Goal: Information Seeking & Learning: Compare options

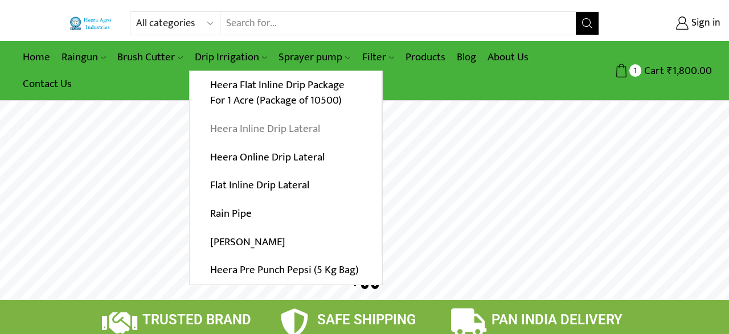
click at [244, 128] on link "Heera Inline Drip Lateral" at bounding box center [286, 129] width 192 height 28
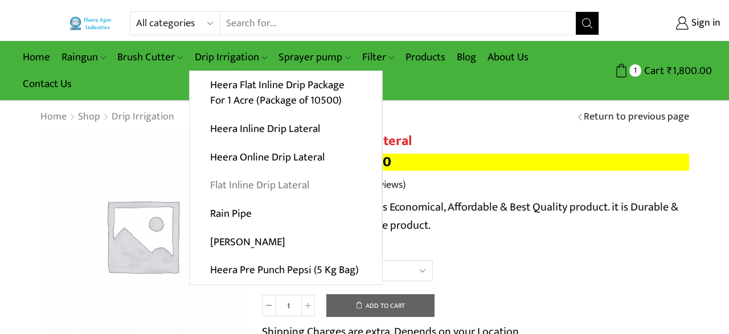
click at [256, 187] on link "Flat Inline Drip Lateral" at bounding box center [286, 185] width 192 height 28
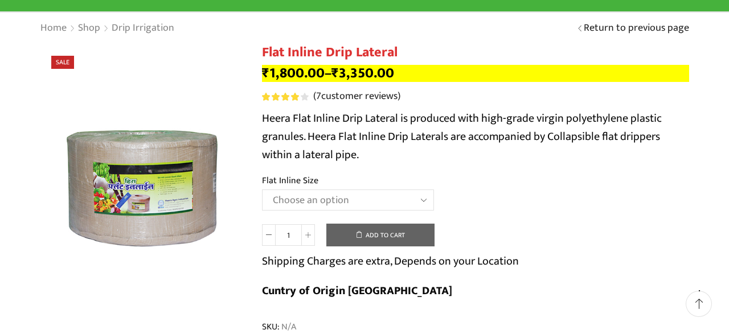
scroll to position [118, 0]
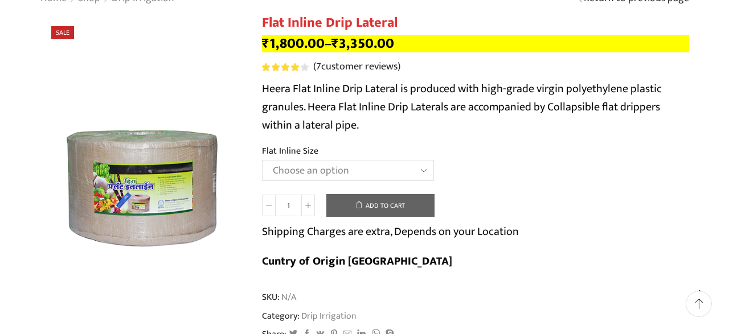
click at [262, 160] on select "Choose an option 12 MM 0.25 Thickness (30 CM) 12 MM 0.25 Thickness (40 CM) 12 M…" at bounding box center [348, 170] width 172 height 21
click option "16 MM 0.40 Thickness (30 CM)" at bounding box center [0, 0] width 0 height 0
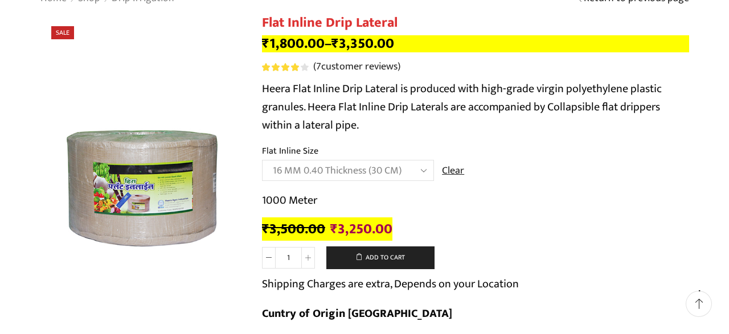
click at [262, 160] on select "Choose an option 12 MM 0.25 Thickness (30 CM) 12 MM 0.25 Thickness (40 CM) 12 M…" at bounding box center [348, 170] width 172 height 21
select select "16 MM 0.25 Thickness (30 CM)"
click option "16 MM 0.25 Thickness (30 CM)" at bounding box center [0, 0] width 0 height 0
click at [262, 160] on select "Choose an option 12 MM 0.25 Thickness (30 CM) 12 MM 0.25 Thickness (40 CM) 12 M…" at bounding box center [348, 170] width 172 height 21
click at [461, 225] on div "₹ 2,750.00 Original price was: ₹2,750.00. ₹ 2,300.00 Current price is: ₹2,300.0…" at bounding box center [475, 230] width 427 height 18
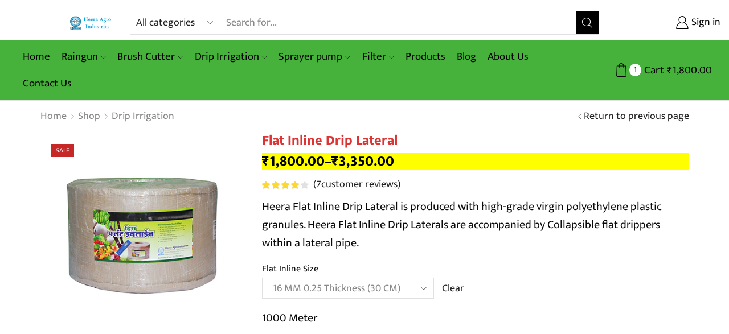
scroll to position [0, 0]
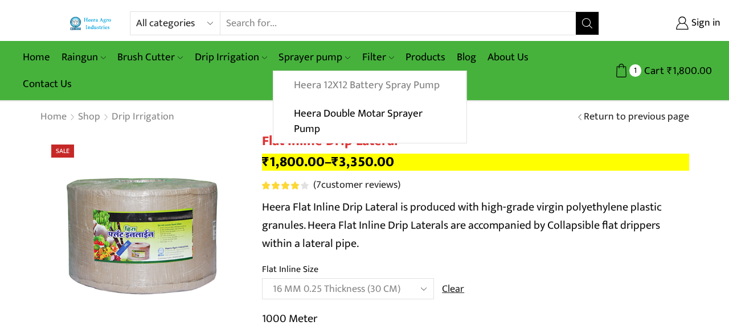
click at [309, 85] on link "Heera 12X12 Battery Spray Pump" at bounding box center [369, 85] width 192 height 28
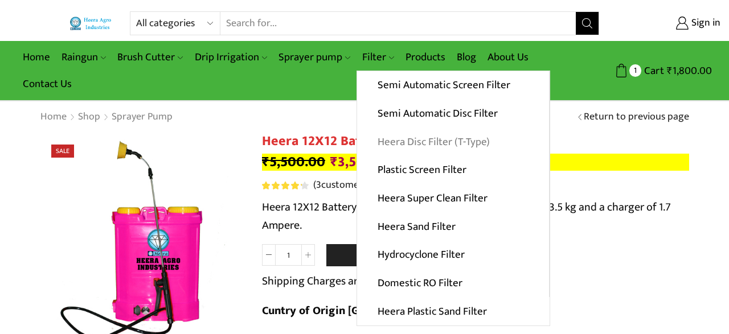
click at [407, 140] on link "Heera Disc Filter (T-Type)" at bounding box center [453, 142] width 192 height 28
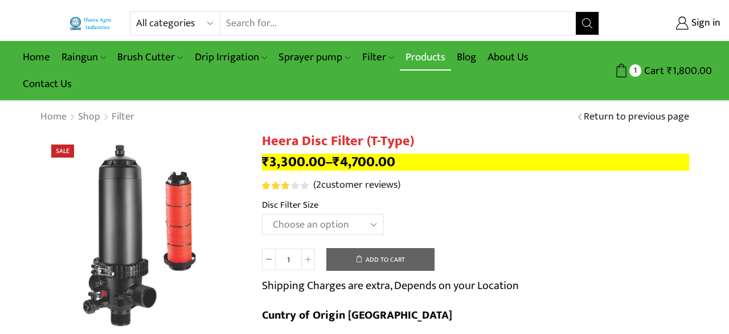
click at [432, 59] on link "Products" at bounding box center [425, 57] width 51 height 27
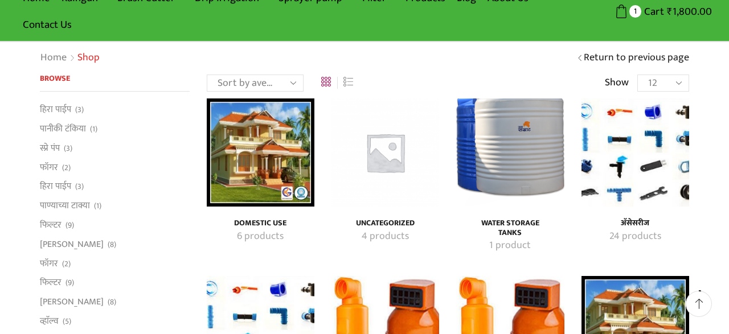
scroll to position [89, 0]
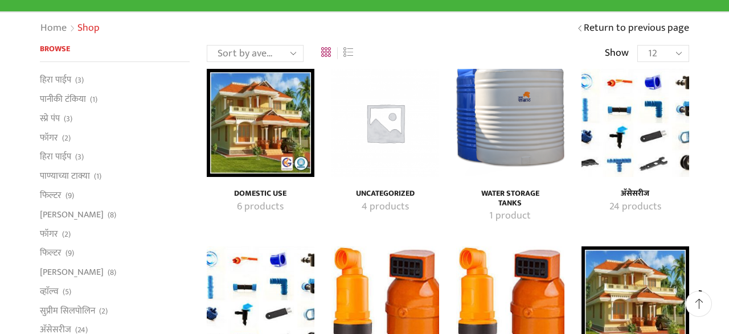
click at [651, 113] on img "Visit product category अ‍ॅसेसरीज" at bounding box center [636, 123] width 108 height 108
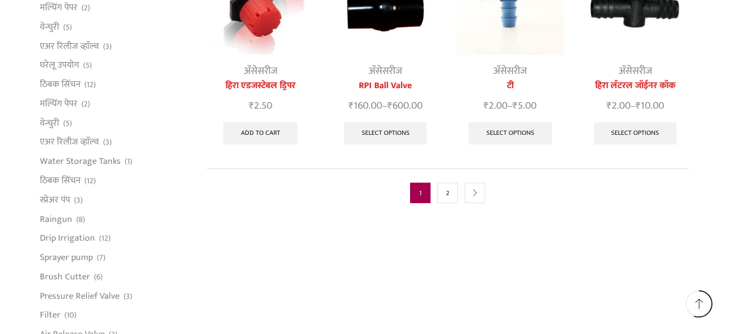
scroll to position [711, 0]
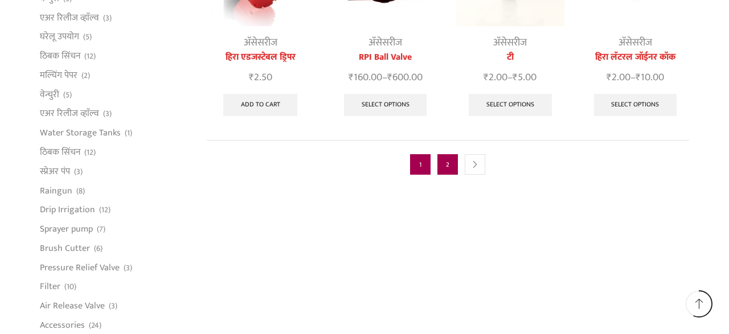
click at [445, 154] on link "2" at bounding box center [447, 164] width 21 height 21
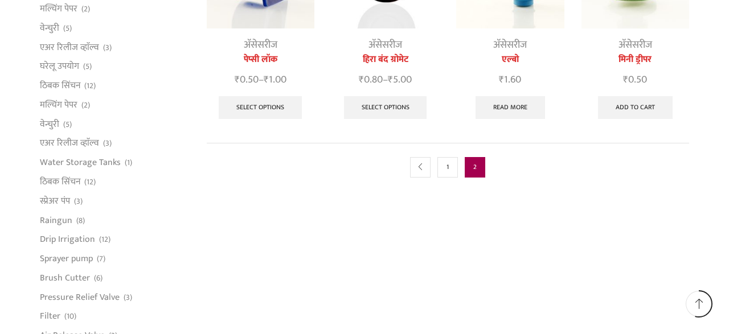
scroll to position [711, 0]
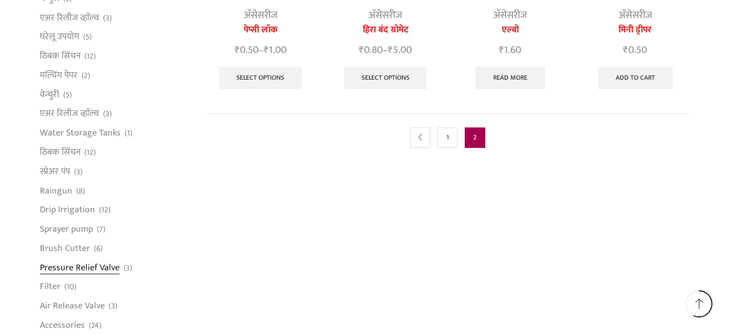
click at [79, 268] on link "Pressure Relief Valve" at bounding box center [80, 267] width 80 height 19
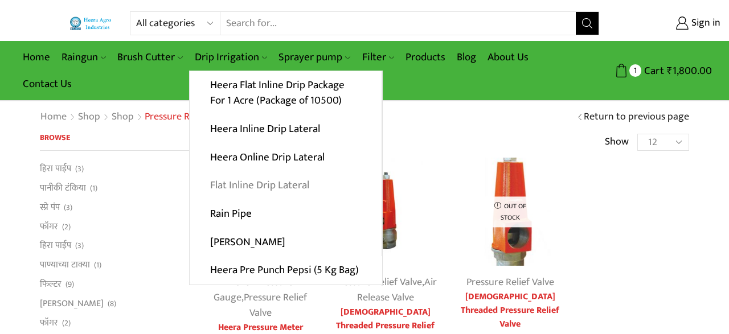
click at [249, 190] on link "Flat Inline Drip Lateral" at bounding box center [286, 185] width 192 height 28
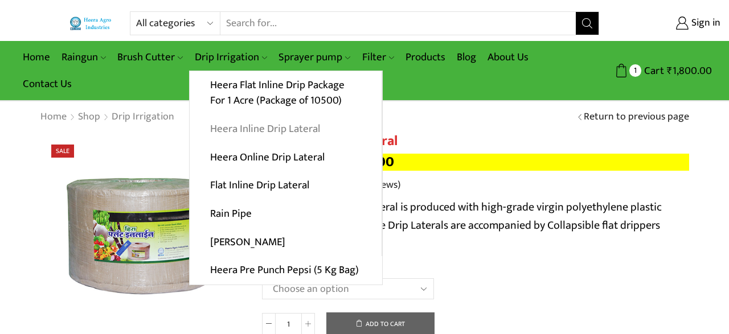
click at [243, 131] on link "Heera Inline Drip Lateral" at bounding box center [286, 129] width 192 height 28
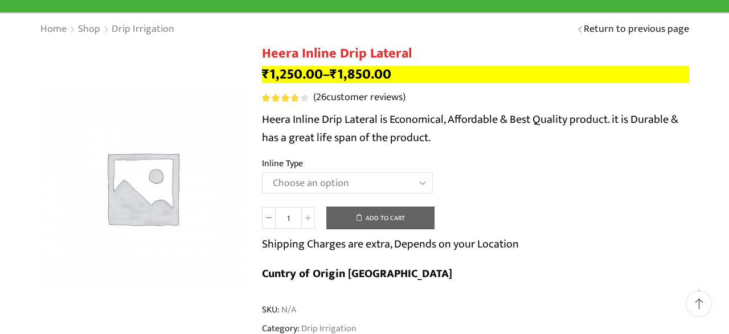
scroll to position [89, 0]
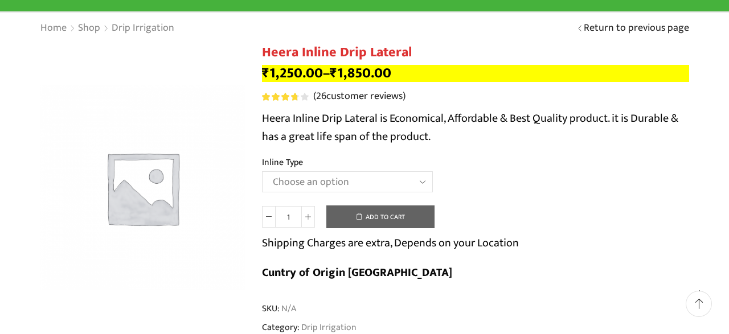
click at [262, 171] on select "Choose an option Heera Inline 12 MM (30CM) Heera Inline 12 MM (38CM) Heera Inli…" at bounding box center [347, 181] width 171 height 21
select select "Diamond Inline 16 MM (30CM)"
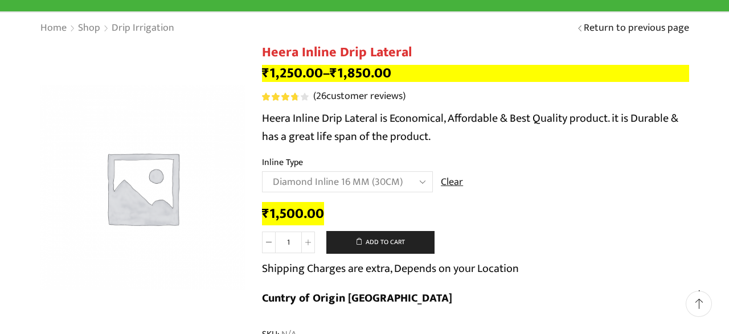
click at [498, 230] on div "₹ 1,500.00 Heera Inline Drip Lateral quantity 1 Add to cart Shipping Charges ar…" at bounding box center [475, 261] width 427 height 116
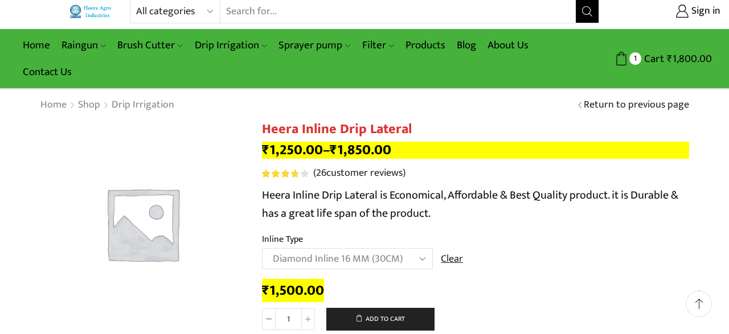
scroll to position [0, 0]
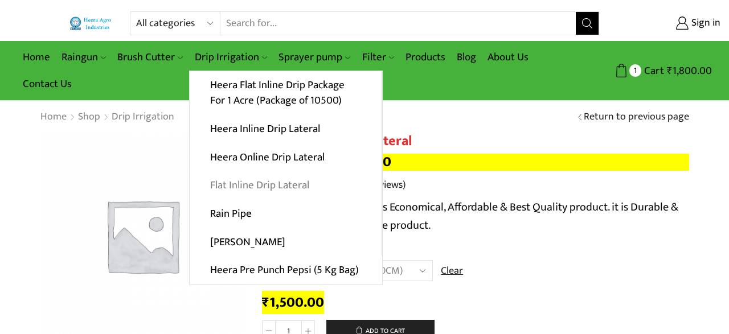
click at [263, 185] on link "Flat Inline Drip Lateral" at bounding box center [286, 185] width 192 height 28
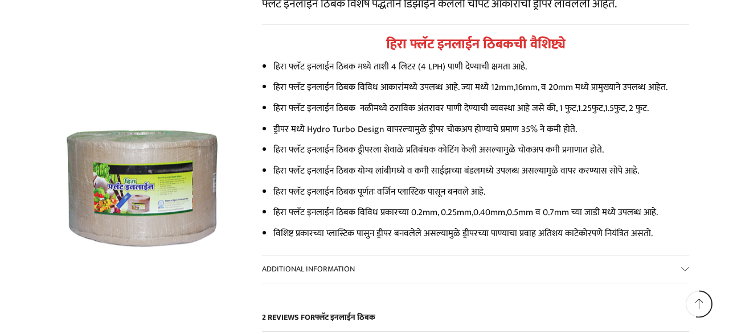
scroll to position [3732, 0]
